Goal: Information Seeking & Learning: Learn about a topic

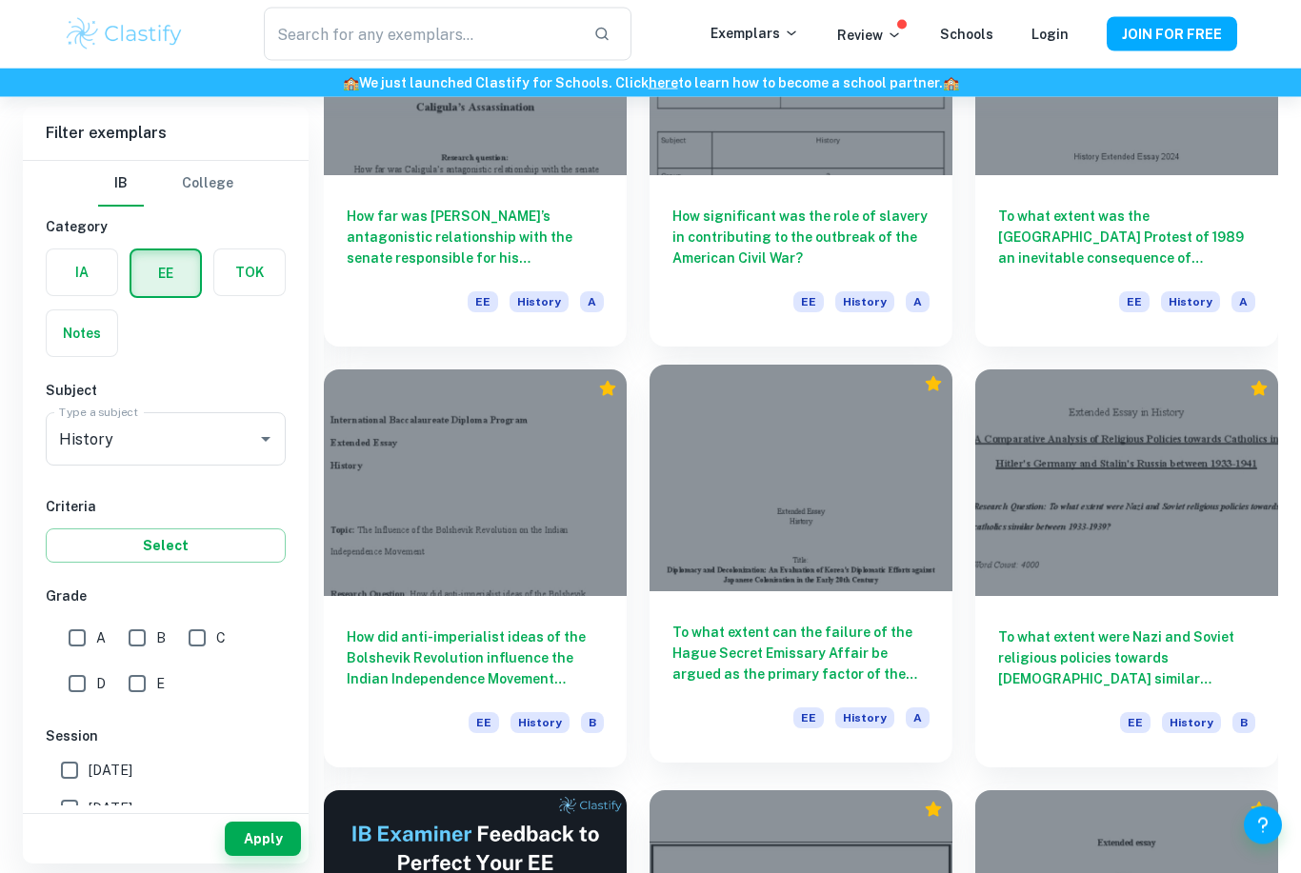
scroll to position [2025, 0]
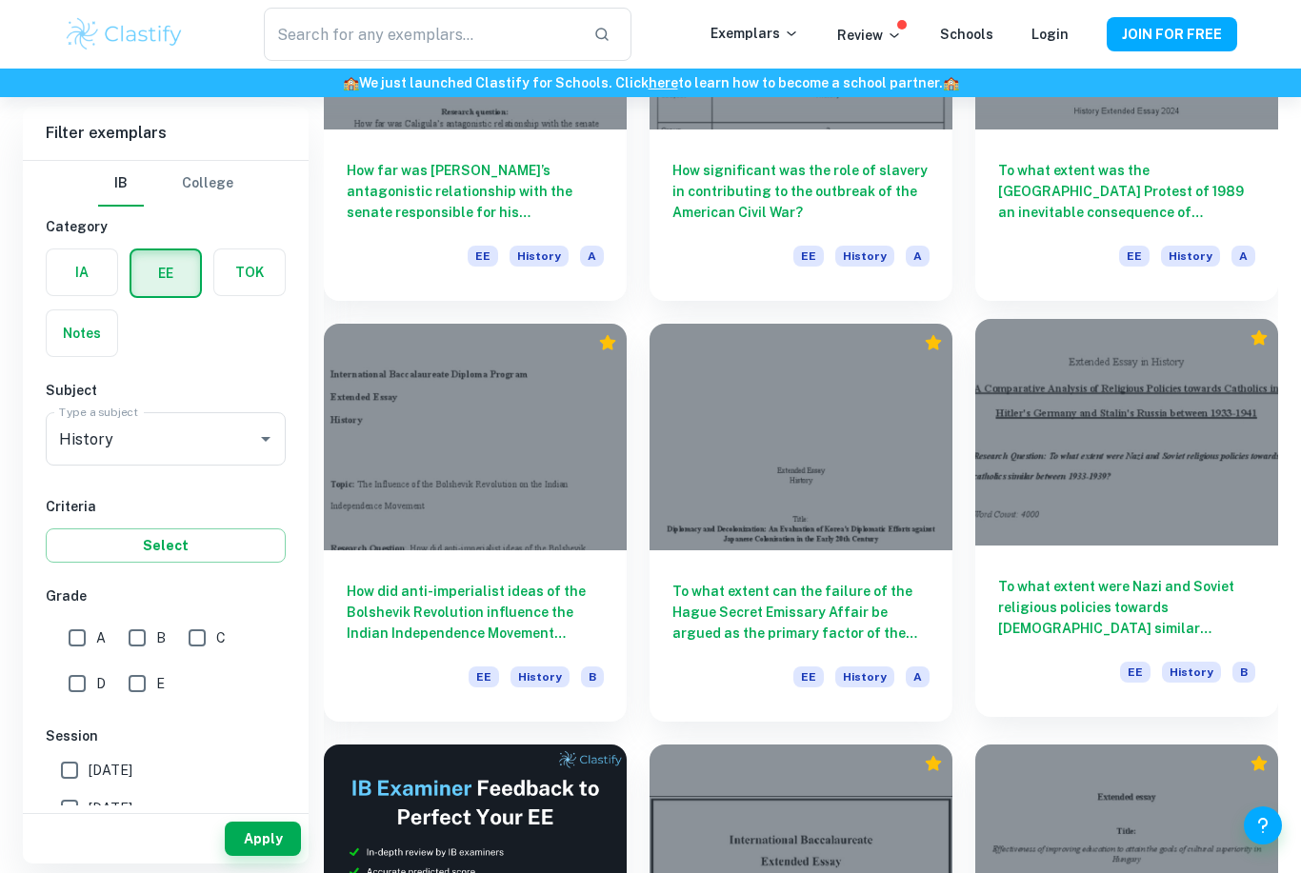
click at [1086, 542] on div at bounding box center [1126, 433] width 303 height 228
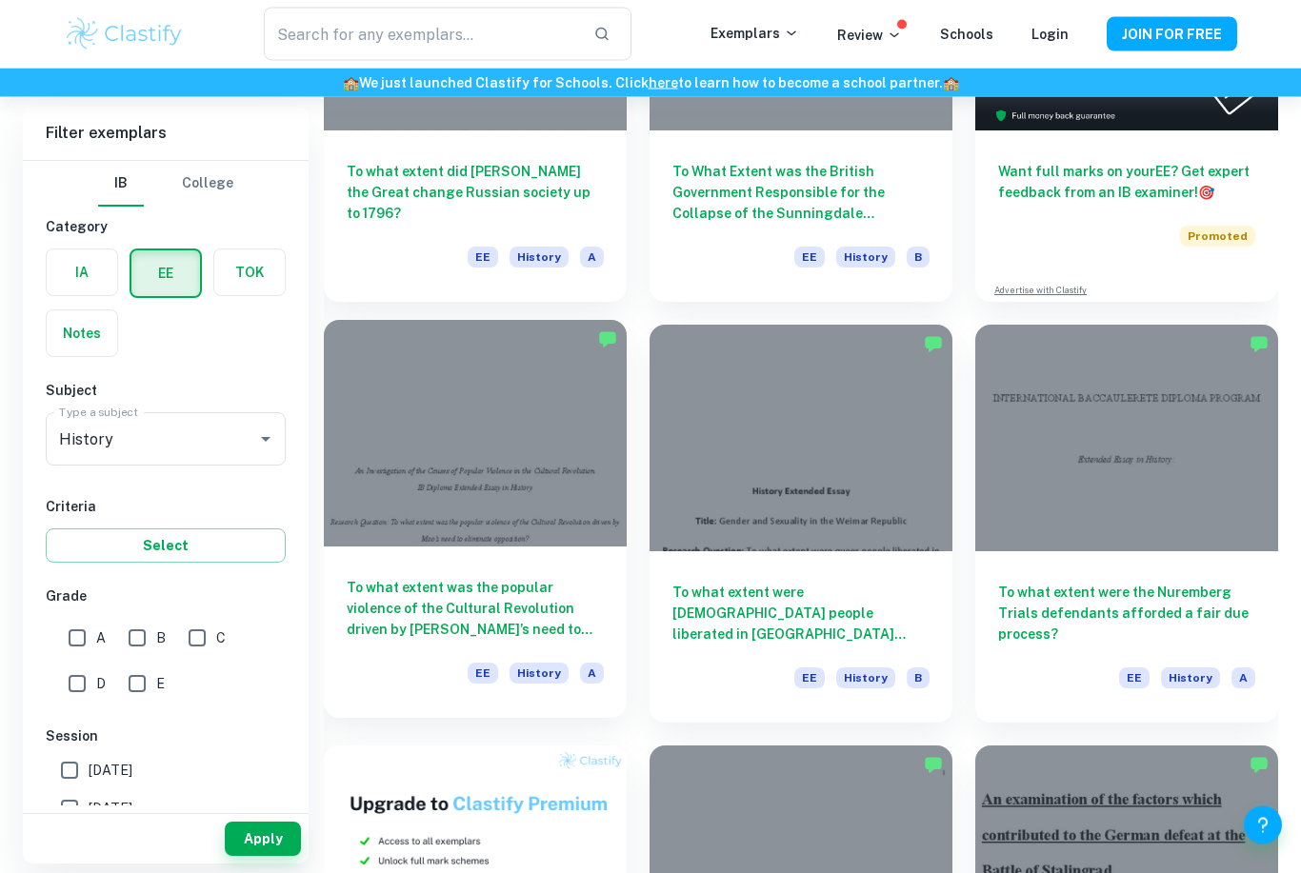
scroll to position [339, 0]
click at [500, 606] on h6 "To what extent was the popular violence of the Cultural Revolution driven by [P…" at bounding box center [475, 608] width 257 height 63
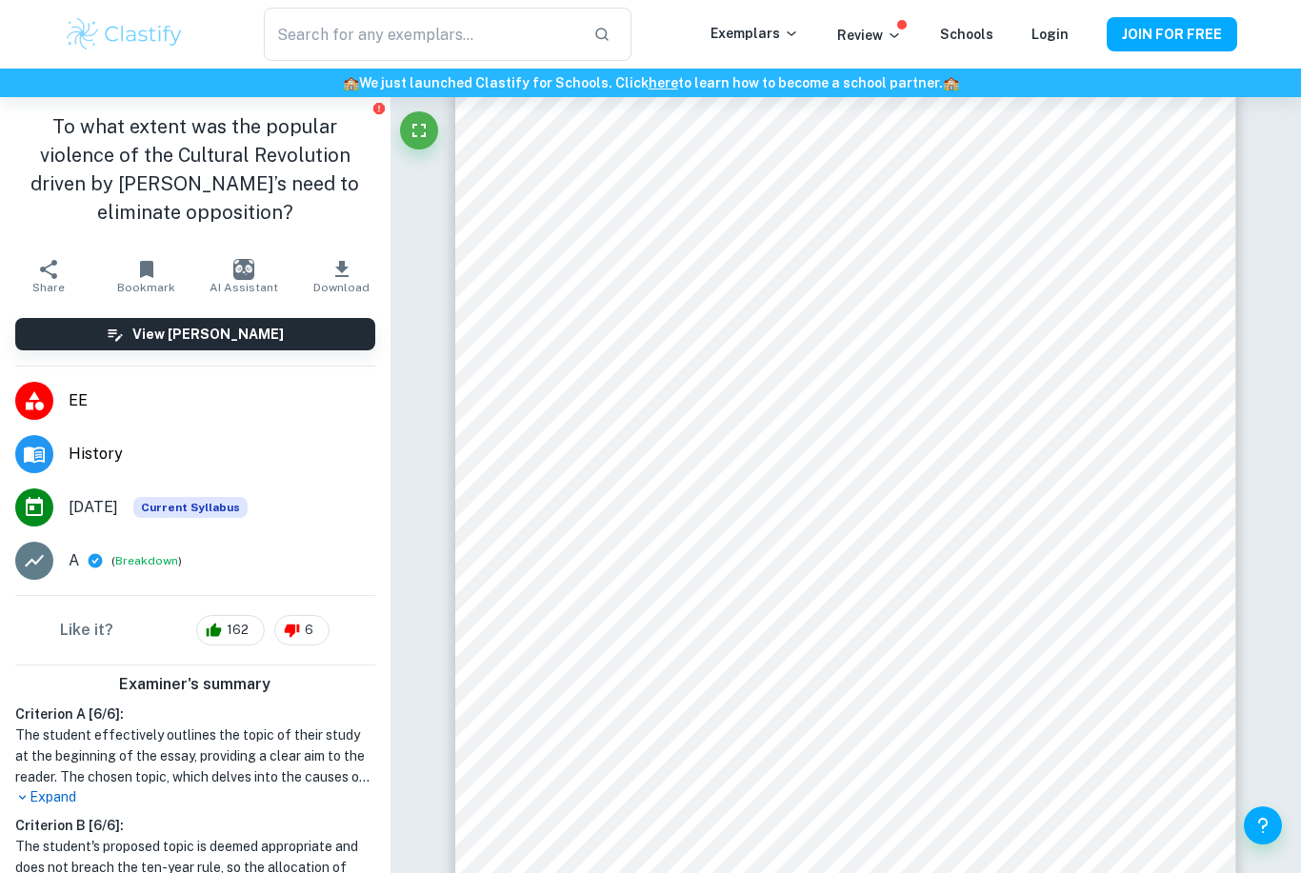
scroll to position [3492, 0]
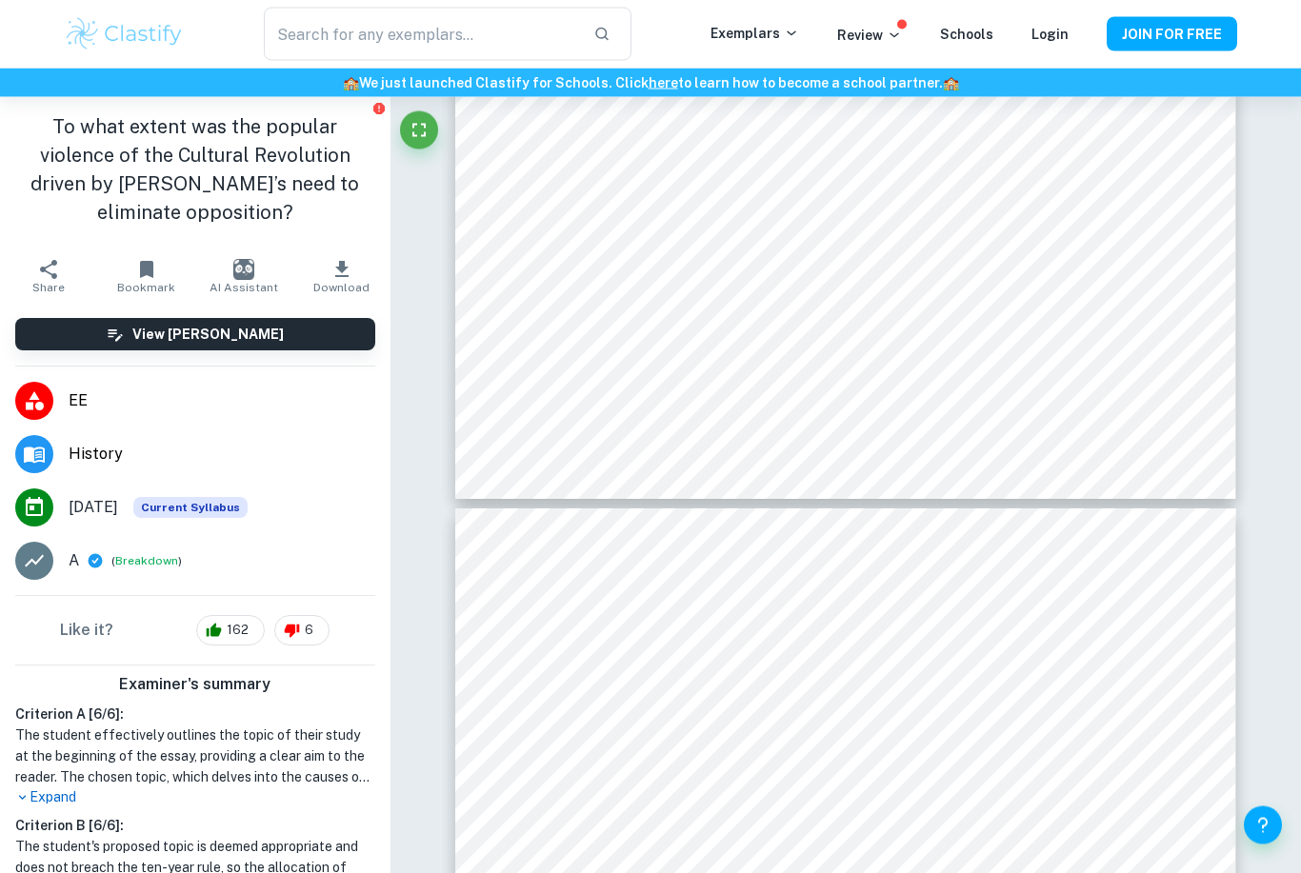
type input "5"
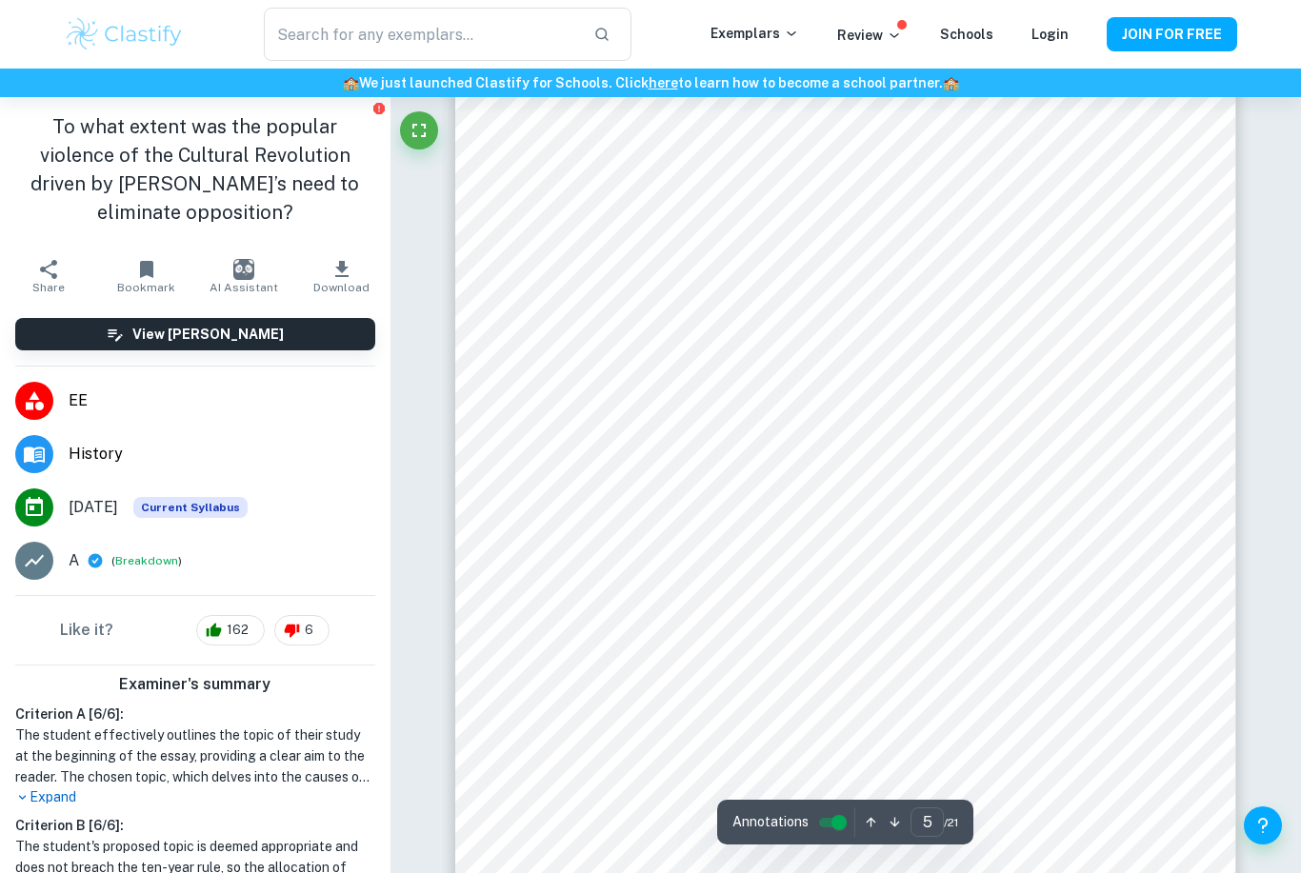
scroll to position [4558, 0]
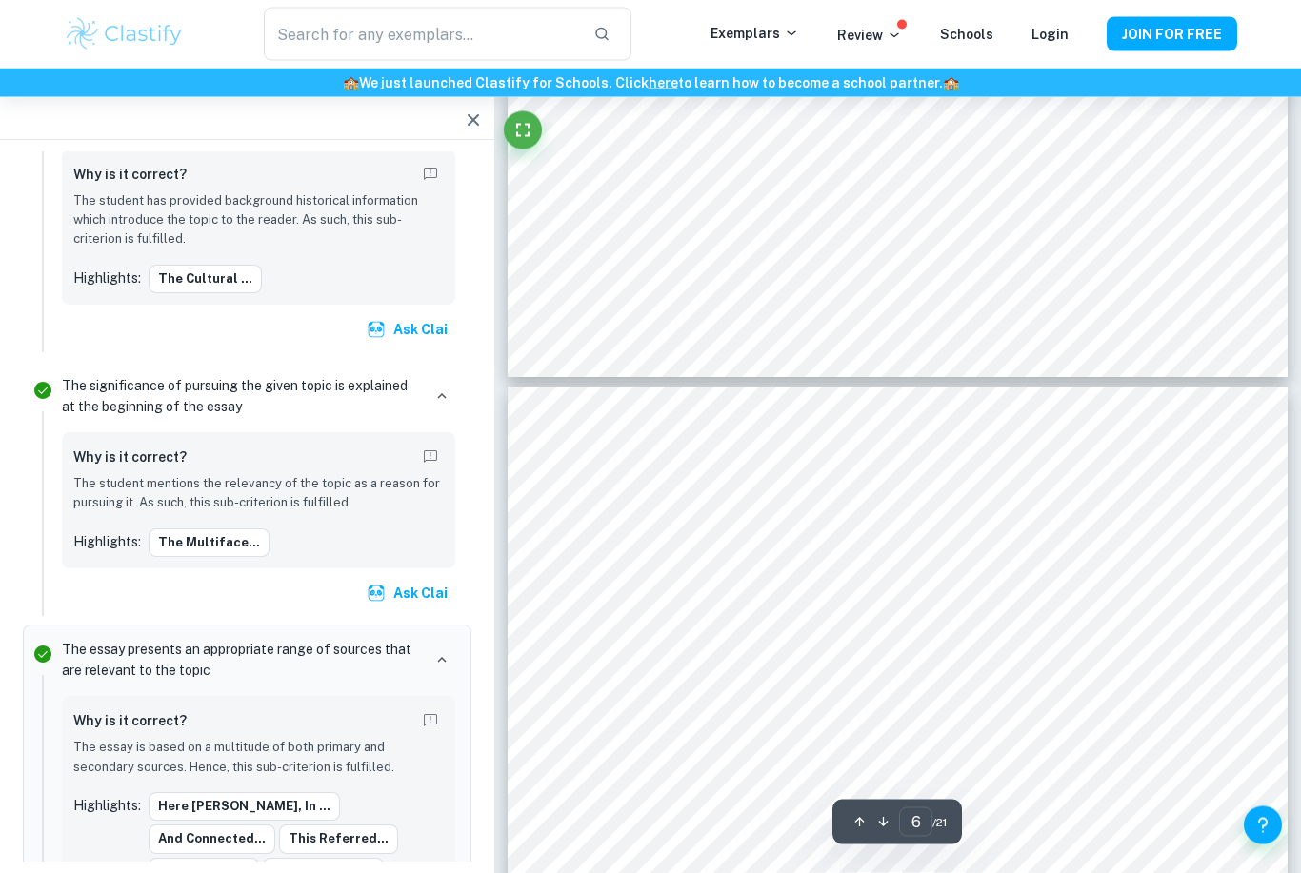
scroll to position [4824, 0]
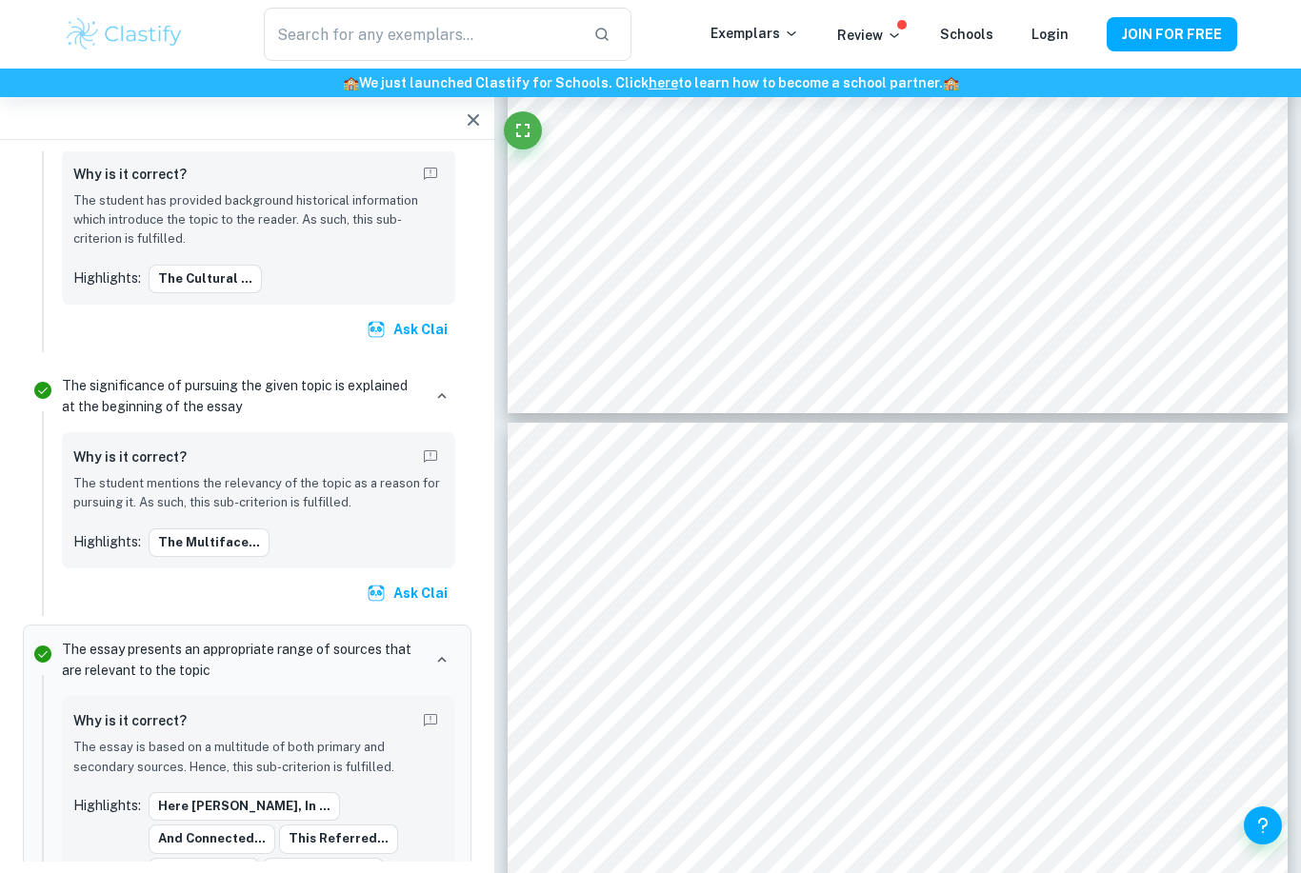
type input "5"
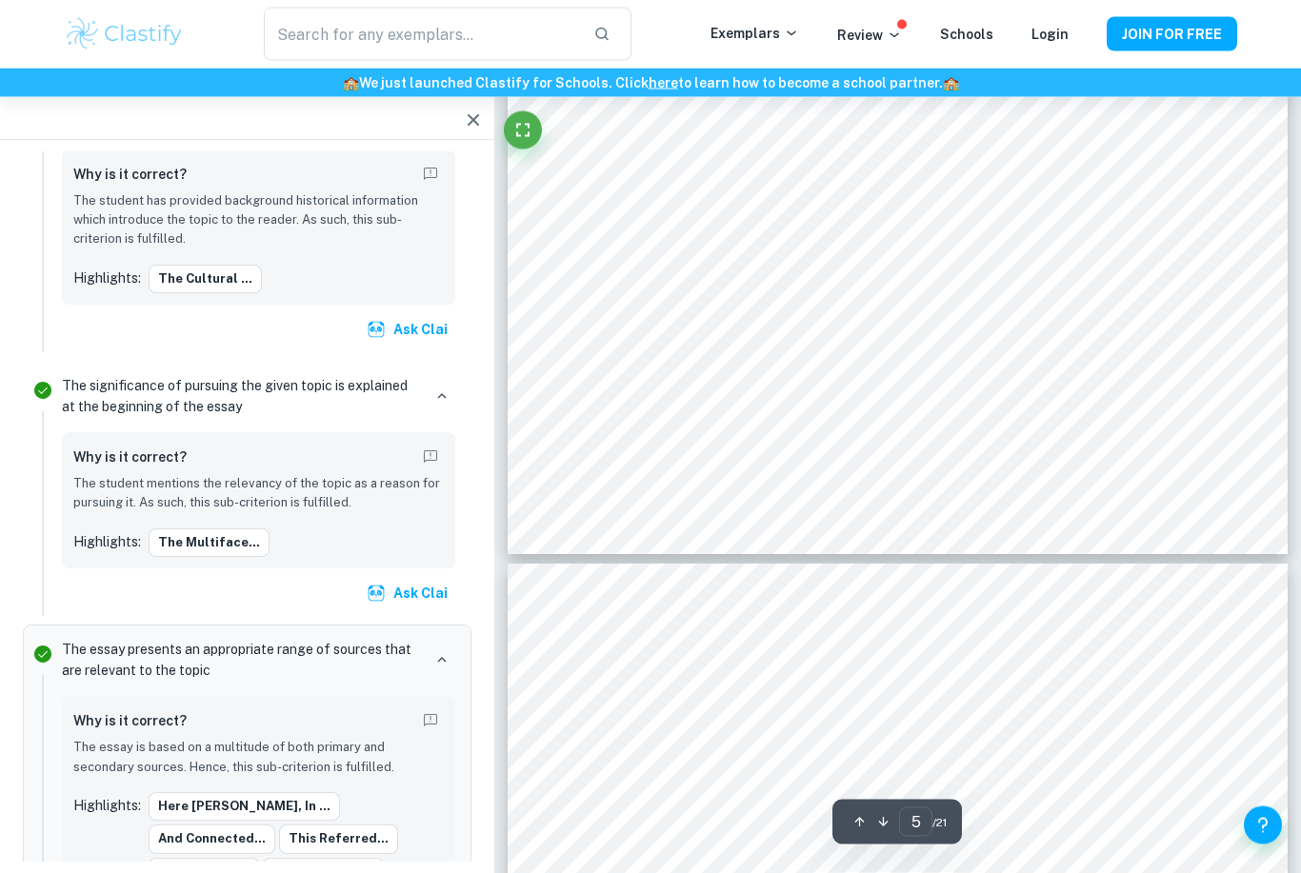
scroll to position [4521, 0]
